Goal: Task Accomplishment & Management: Manage account settings

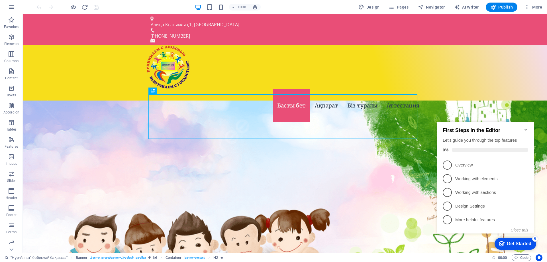
click at [525, 127] on icon "Minimize checklist" at bounding box center [526, 129] width 5 height 5
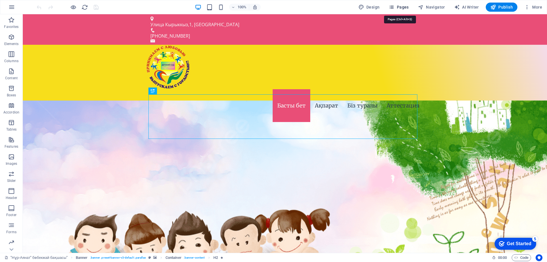
click at [393, 7] on icon "button" at bounding box center [392, 7] width 6 height 6
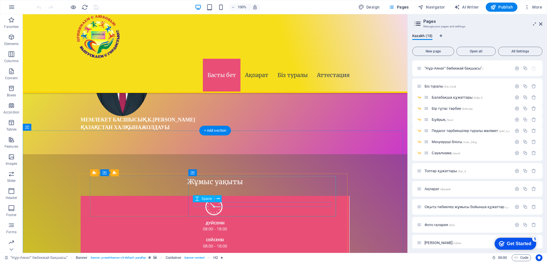
scroll to position [456, 0]
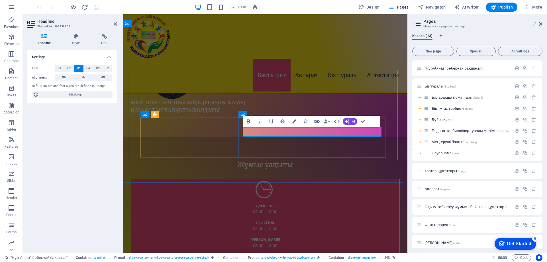
drag, startPoint x: 316, startPoint y: 132, endPoint x: 317, endPoint y: 135, distance: 3.2
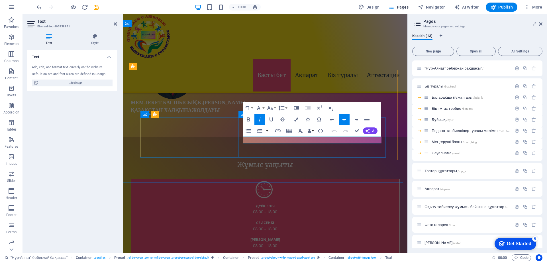
drag, startPoint x: 293, startPoint y: 140, endPoint x: 304, endPoint y: 143, distance: 11.3
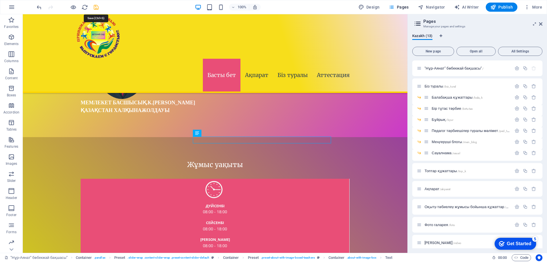
click at [97, 10] on icon "save" at bounding box center [96, 7] width 7 height 7
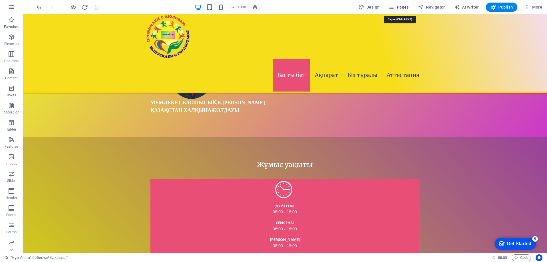
click at [403, 8] on span "Pages" at bounding box center [399, 7] width 20 height 6
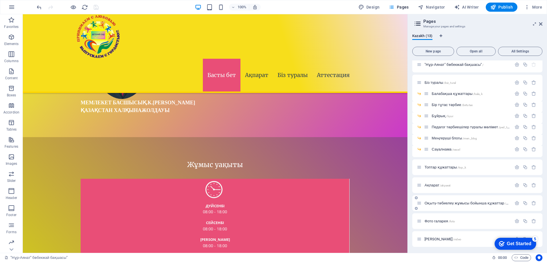
scroll to position [5, 0]
click at [444, 166] on span "Топтар құжаттары /top_k" at bounding box center [445, 166] width 42 height 4
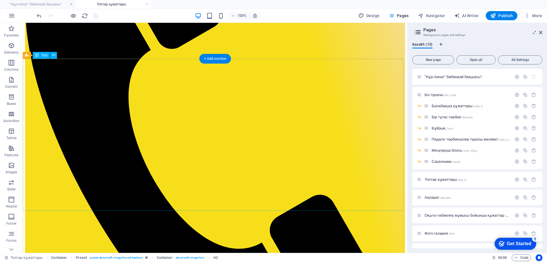
scroll to position [313, 0]
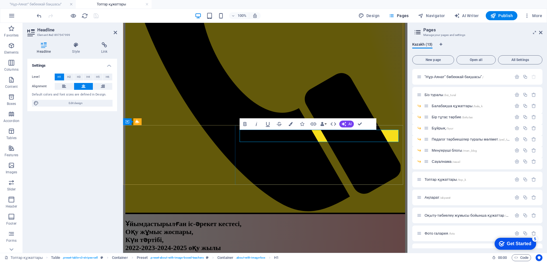
drag, startPoint x: 326, startPoint y: 136, endPoint x: 322, endPoint y: 138, distance: 3.3
drag, startPoint x: 358, startPoint y: 123, endPoint x: 327, endPoint y: 99, distance: 39.6
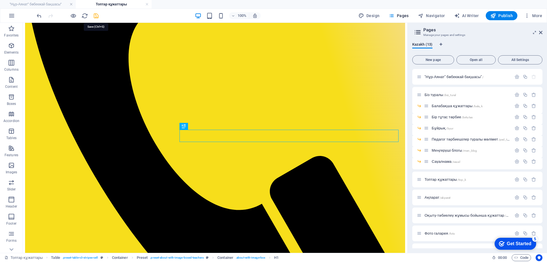
click at [99, 17] on icon "save" at bounding box center [96, 16] width 7 height 7
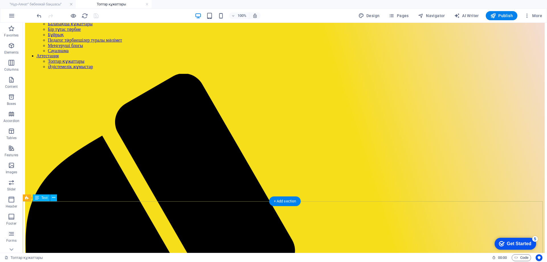
scroll to position [0, 0]
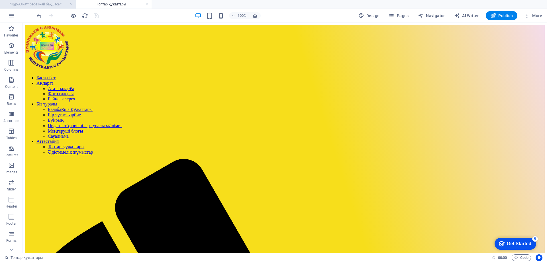
click at [46, 3] on h4 ""Нұр-Аянат" бөбекжай бақшасы"" at bounding box center [38, 4] width 76 height 6
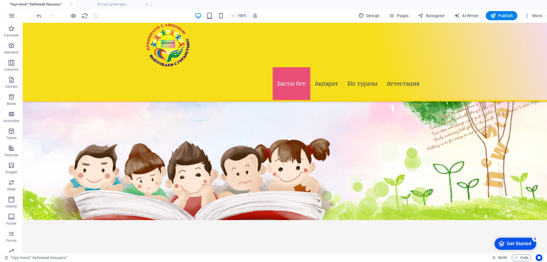
scroll to position [456, 0]
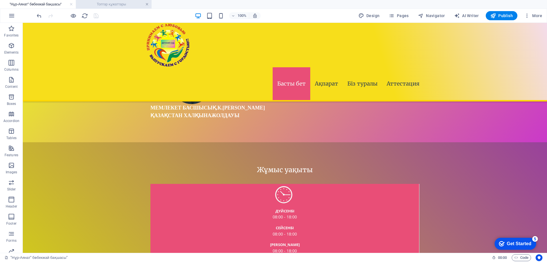
click at [147, 5] on link at bounding box center [146, 4] width 3 height 5
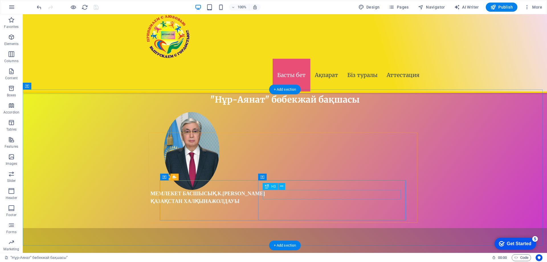
scroll to position [313, 0]
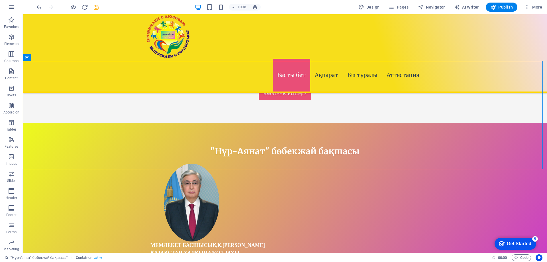
click at [98, 7] on icon "save" at bounding box center [96, 7] width 7 height 7
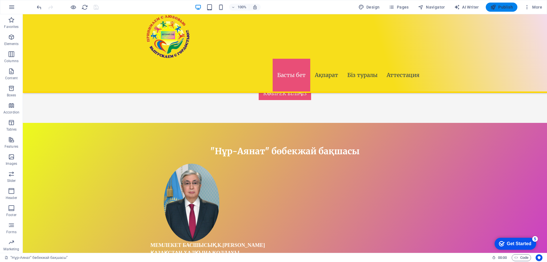
click at [510, 5] on span "Publish" at bounding box center [501, 7] width 23 height 6
